Goal: Task Accomplishment & Management: Complete application form

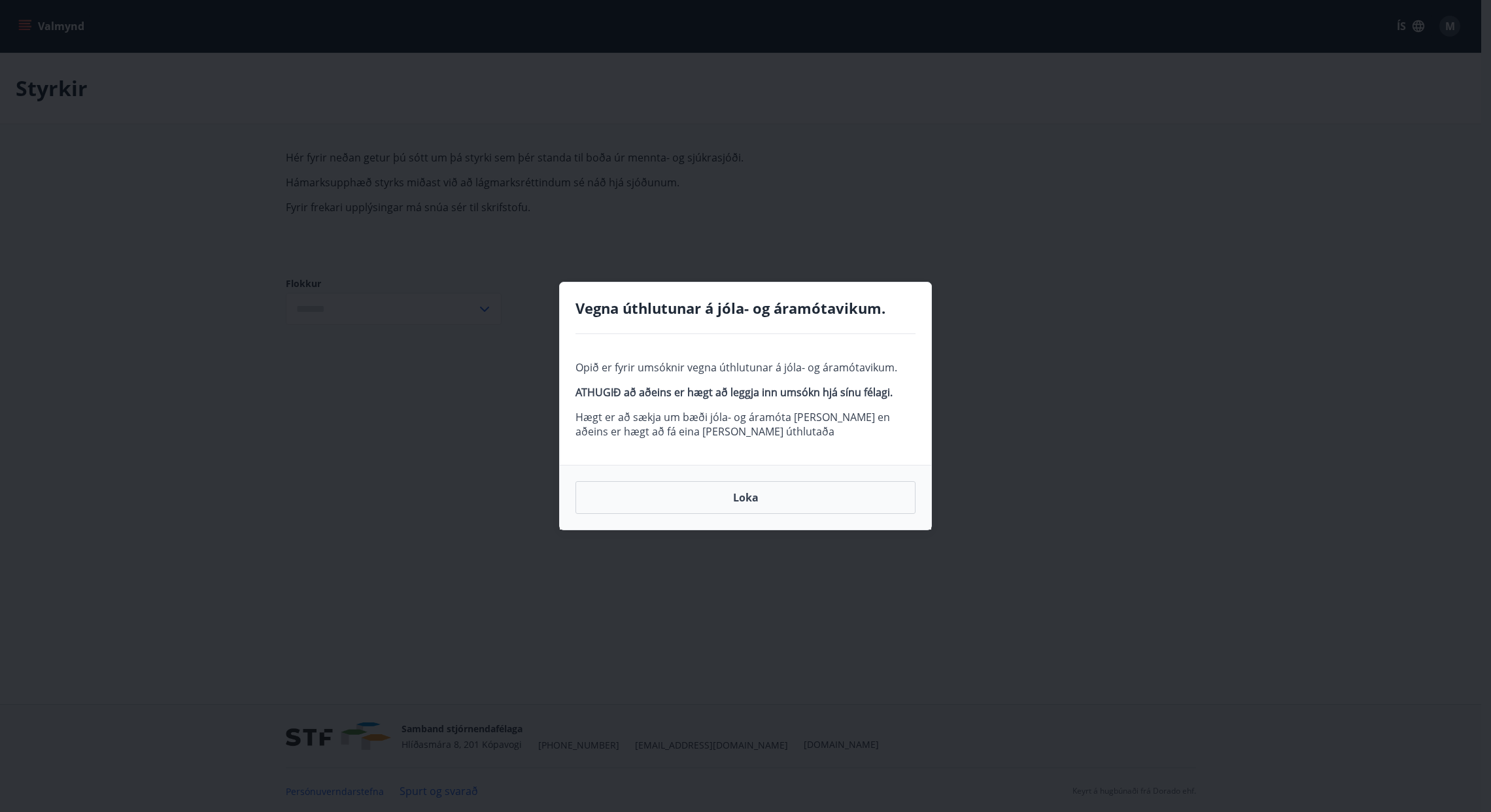
type input "***"
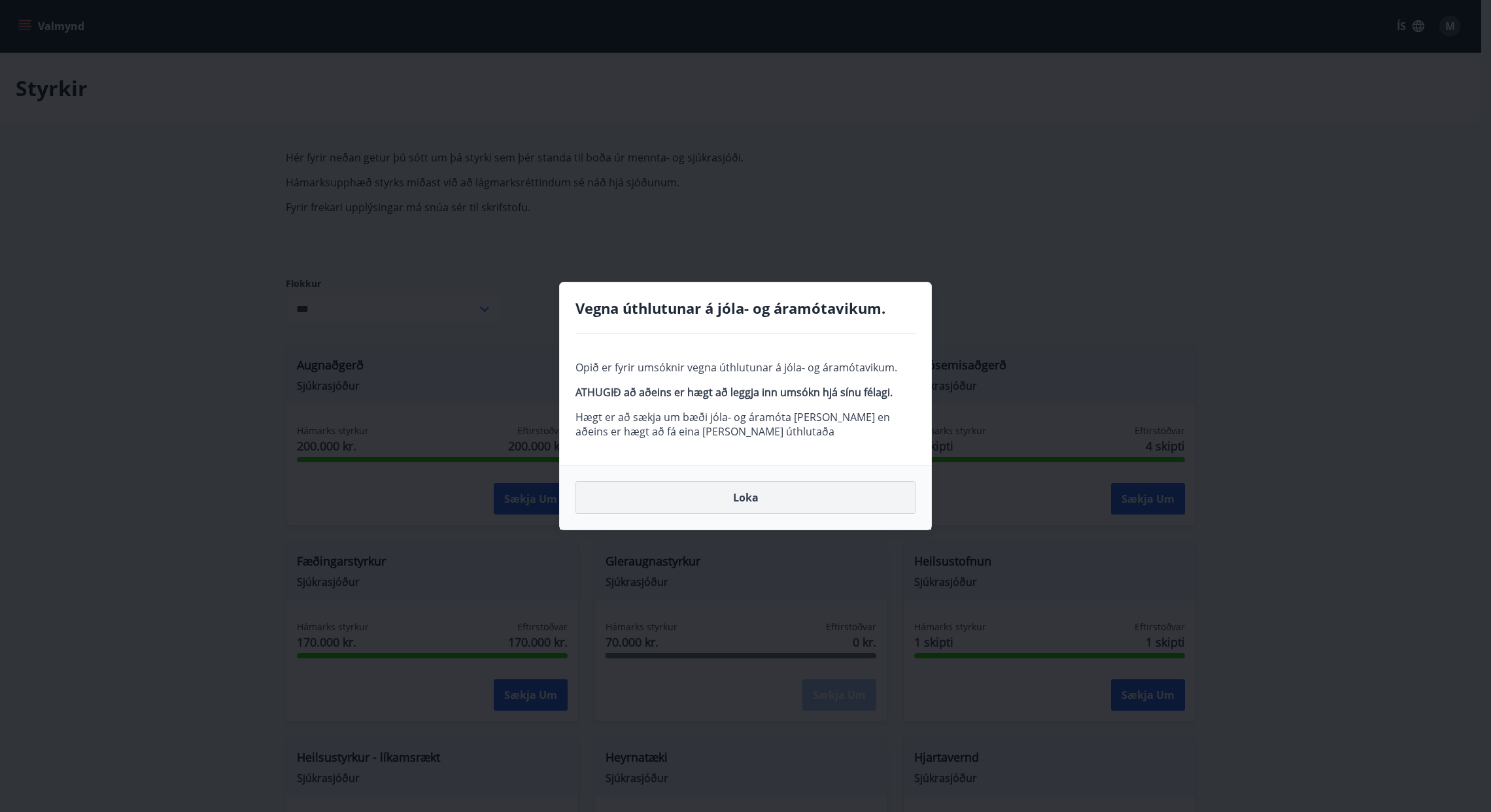
click at [749, 497] on button "Loka" at bounding box center [745, 498] width 340 height 33
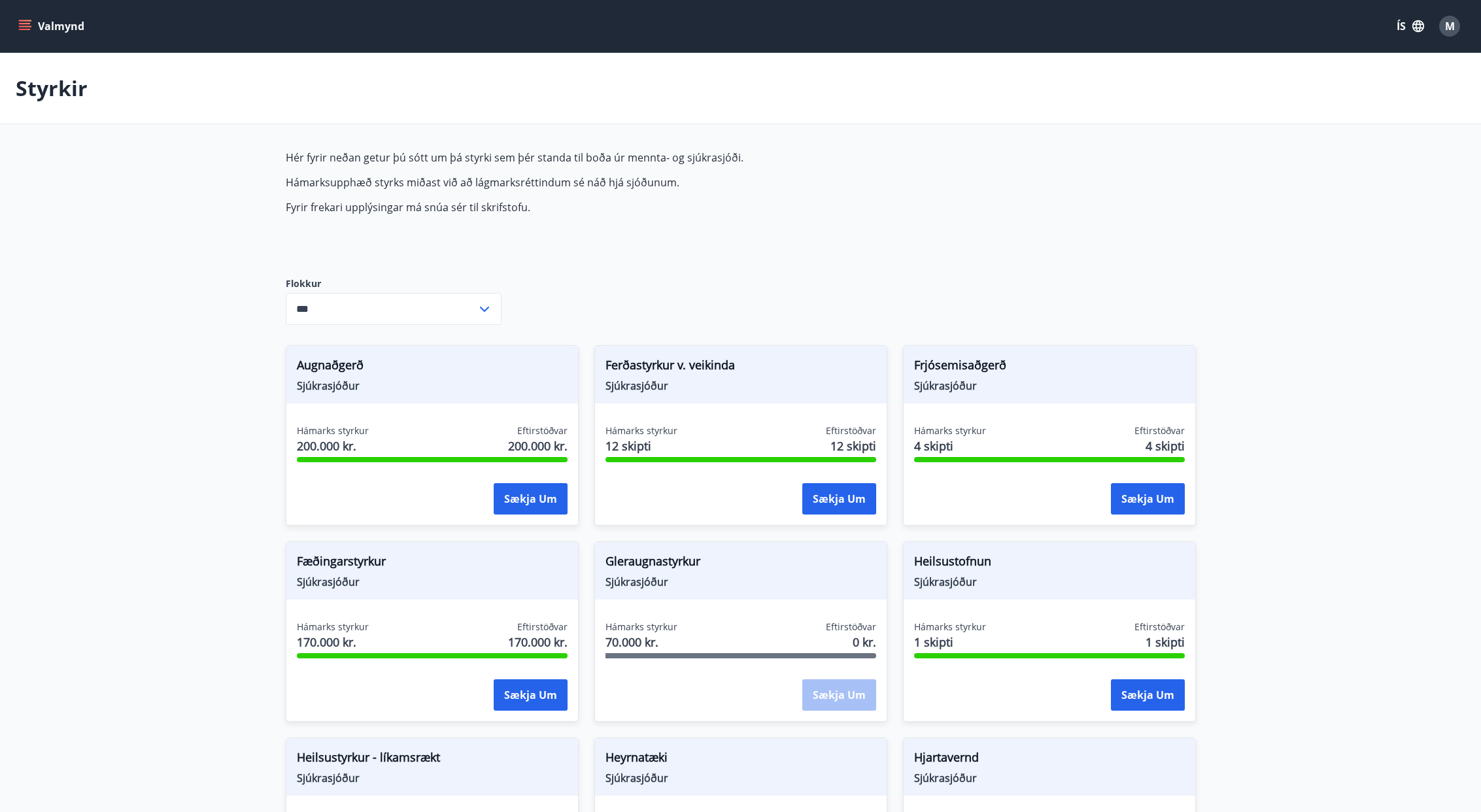
click at [31, 22] on button "Valmynd" at bounding box center [53, 26] width 74 height 23
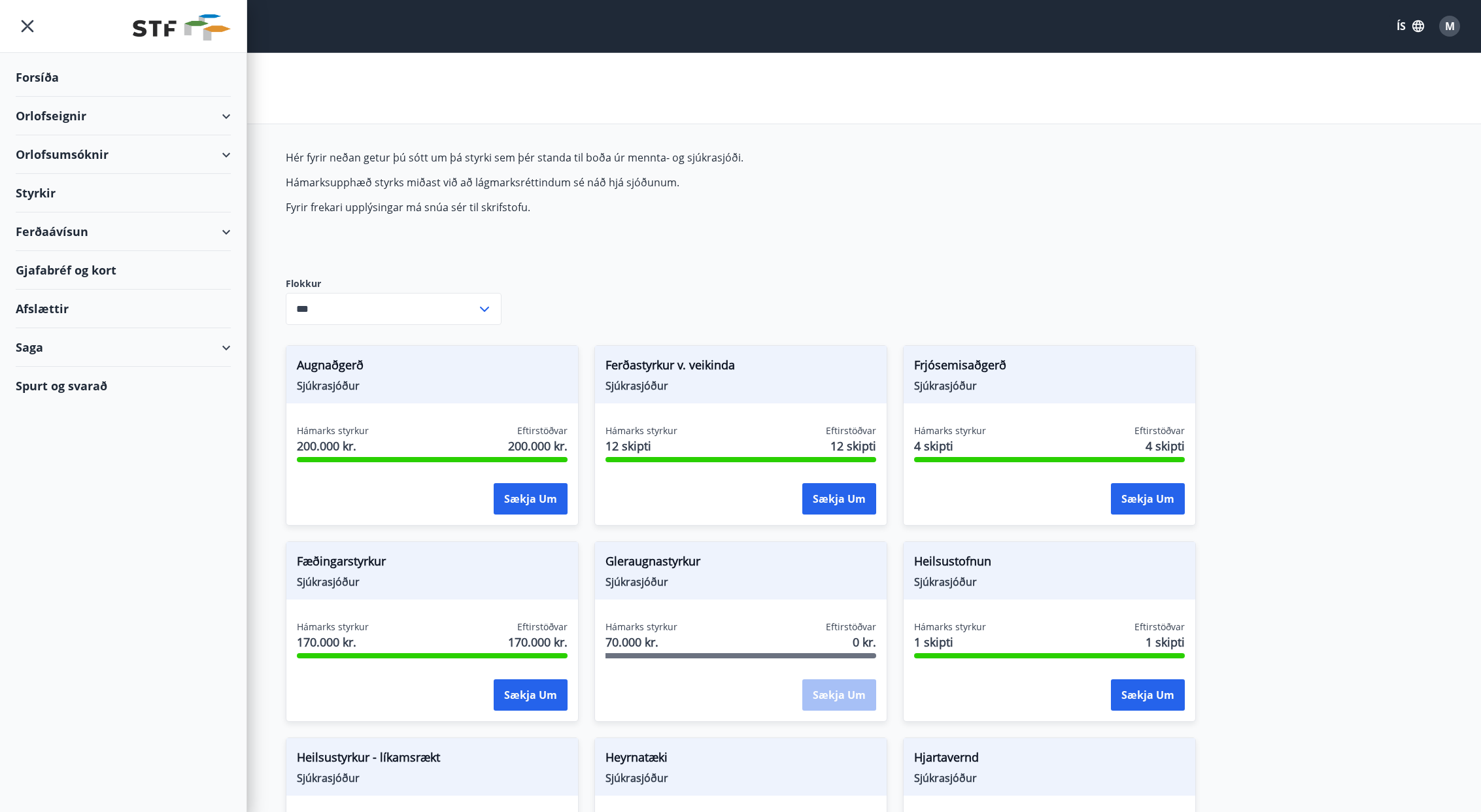
click at [79, 267] on div "Gjafabréf og kort" at bounding box center [123, 271] width 215 height 39
click at [29, 24] on icon "menu" at bounding box center [27, 26] width 13 height 13
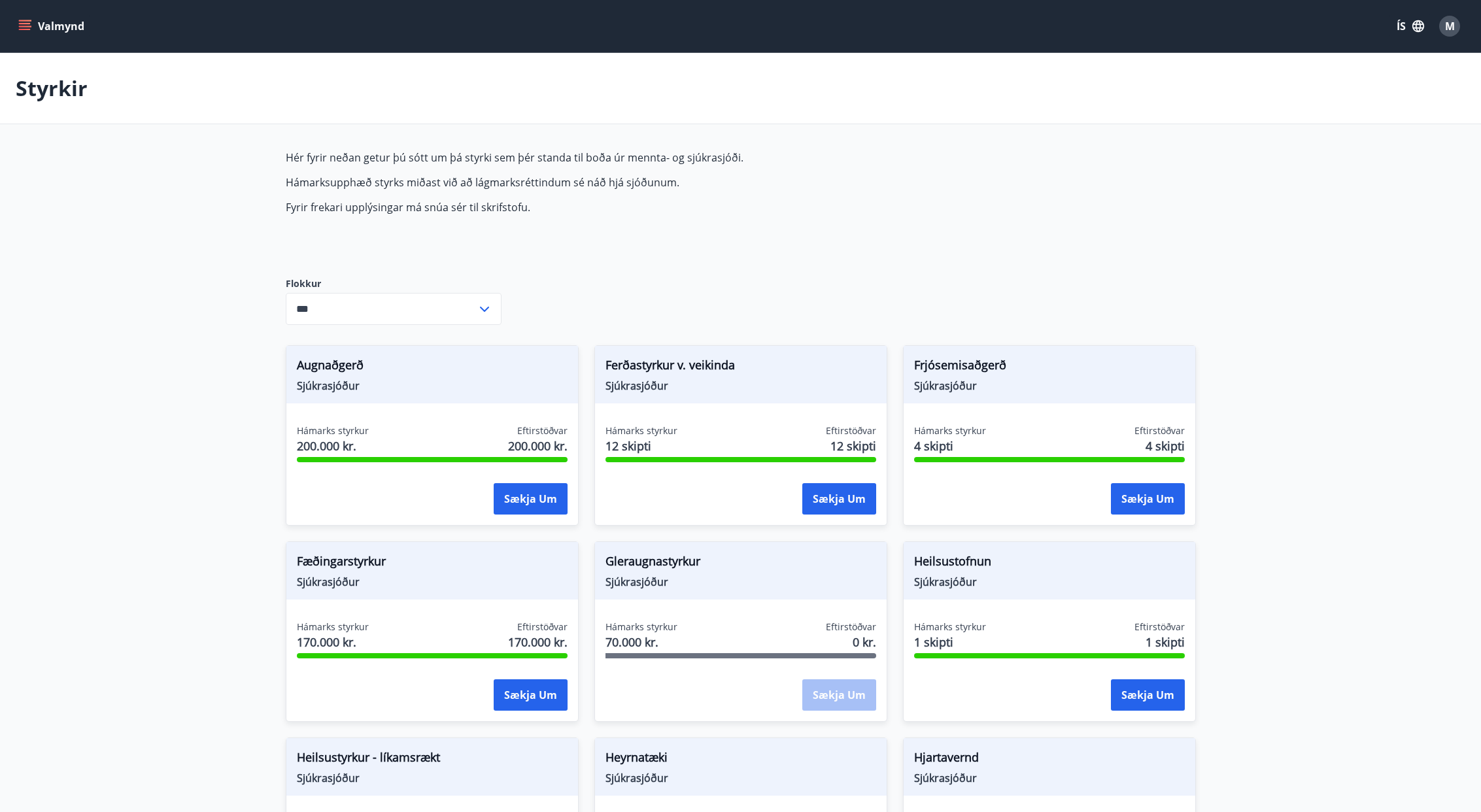
click at [1401, 494] on main "Styrkir Hér fyrir neðan getur þú sótt um þá styrki sem þér standa til boða úr m…" at bounding box center [740, 787] width 1481 height 1469
click at [1441, 27] on div "M" at bounding box center [1449, 25] width 20 height 20
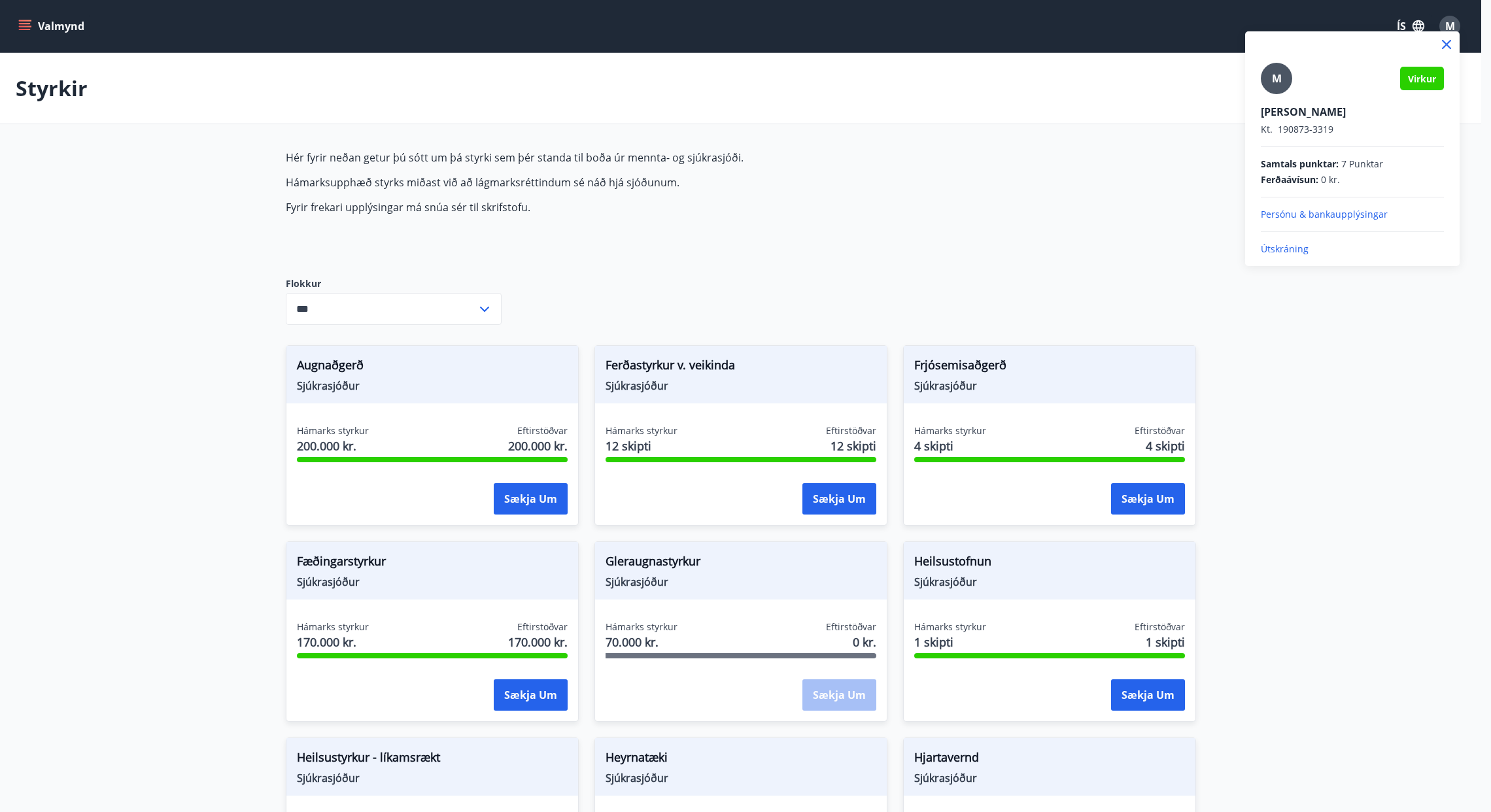
click at [1281, 245] on p "Útskráning" at bounding box center [1352, 248] width 183 height 13
